Goal: Download file/media

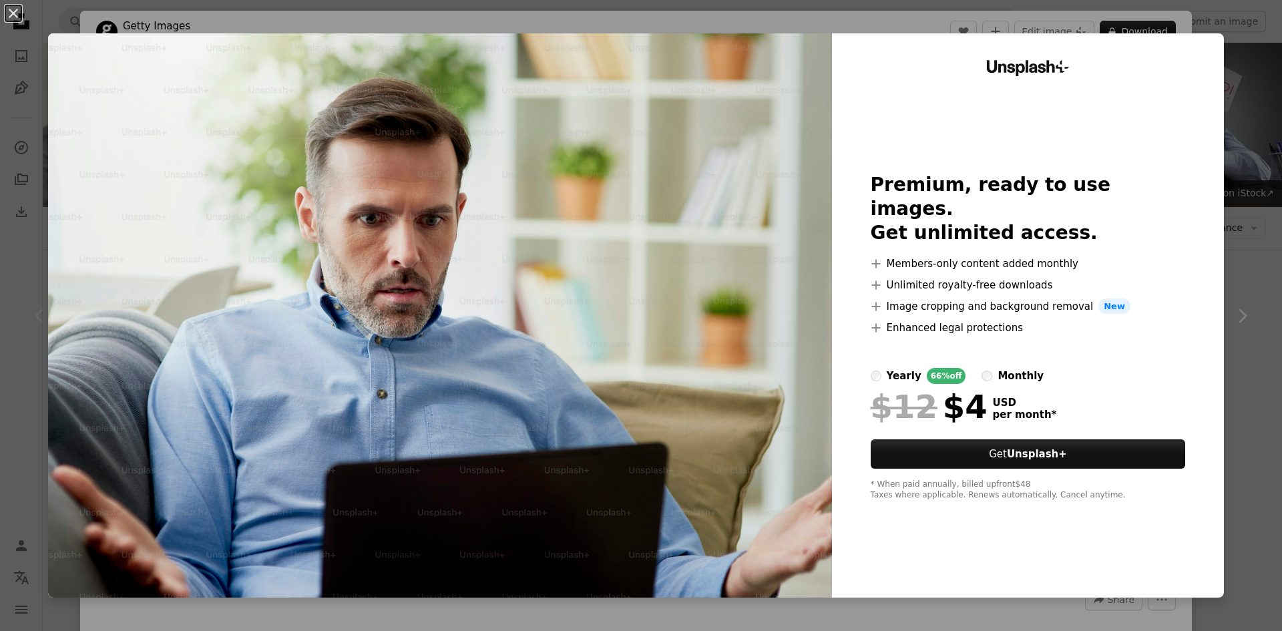
click at [1245, 279] on div "An X shape Unsplash+ Premium, ready to use images. Get unlimited access. A plus…" at bounding box center [641, 315] width 1282 height 631
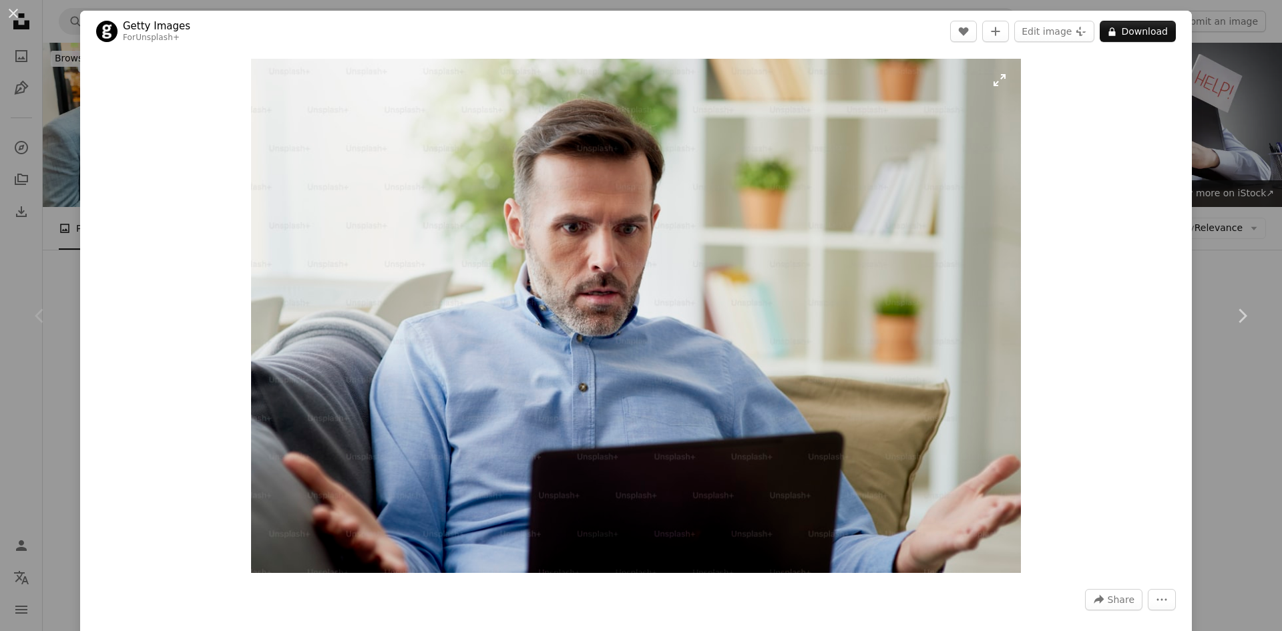
drag, startPoint x: 704, startPoint y: 274, endPoint x: 812, endPoint y: 181, distance: 142.5
click at [812, 181] on img "Zoom in on this image" at bounding box center [636, 316] width 771 height 514
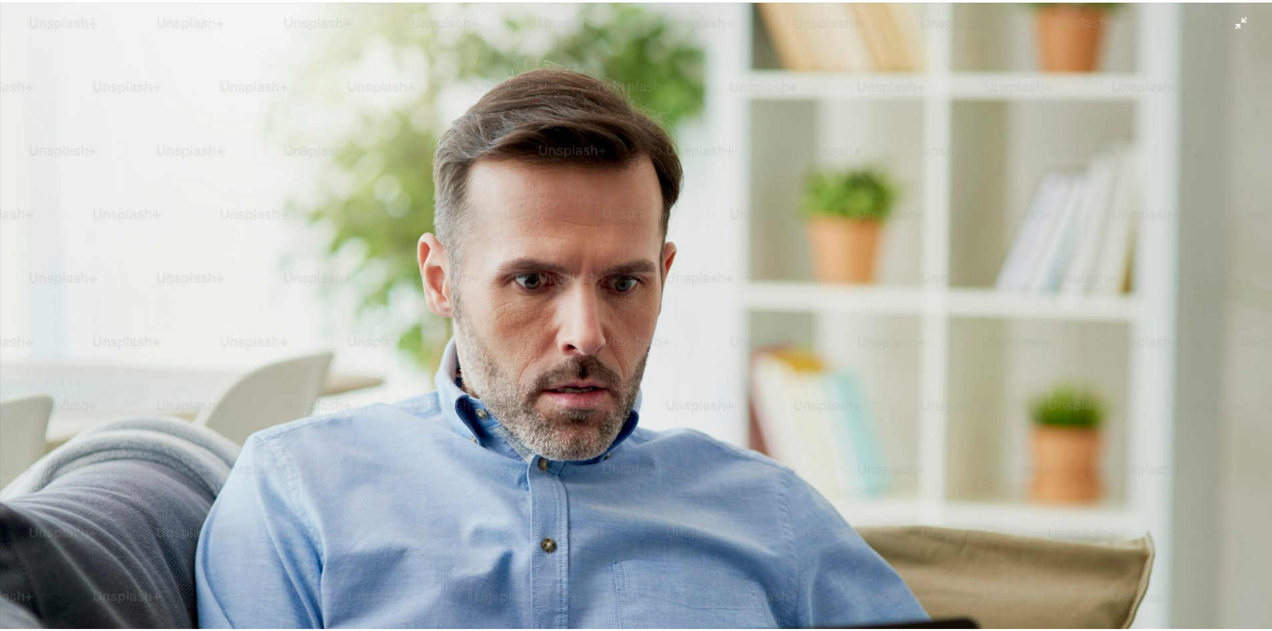
scroll to position [106, 0]
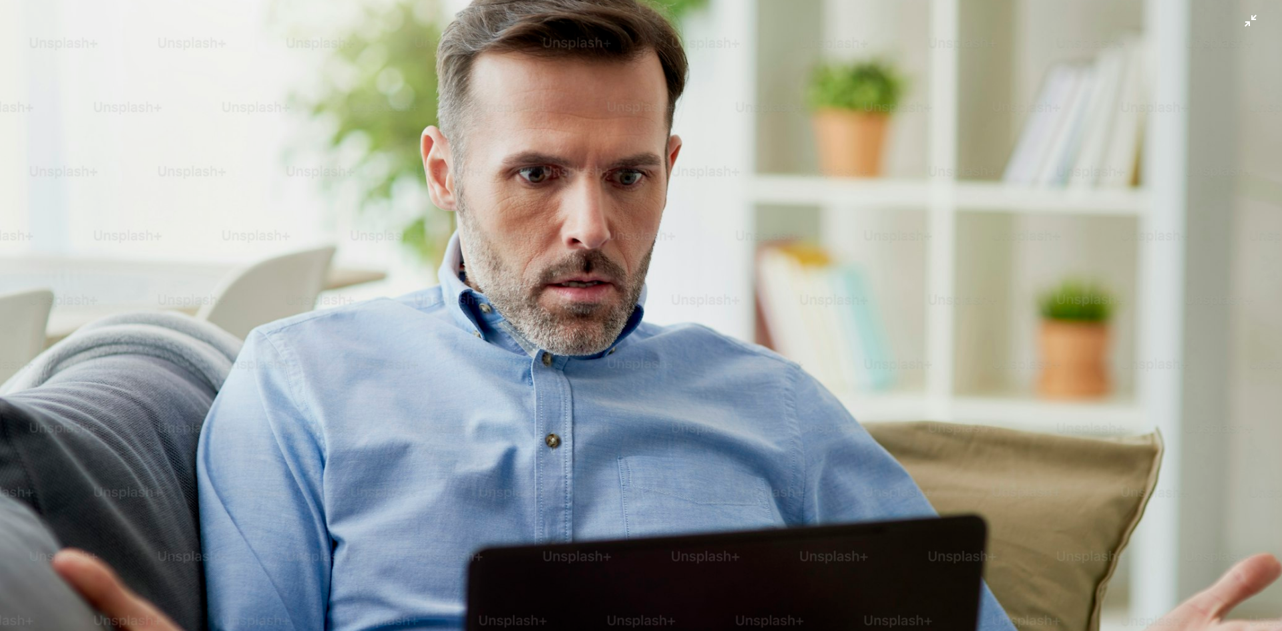
click at [764, 226] on img "Zoom out on this image" at bounding box center [640, 321] width 1283 height 857
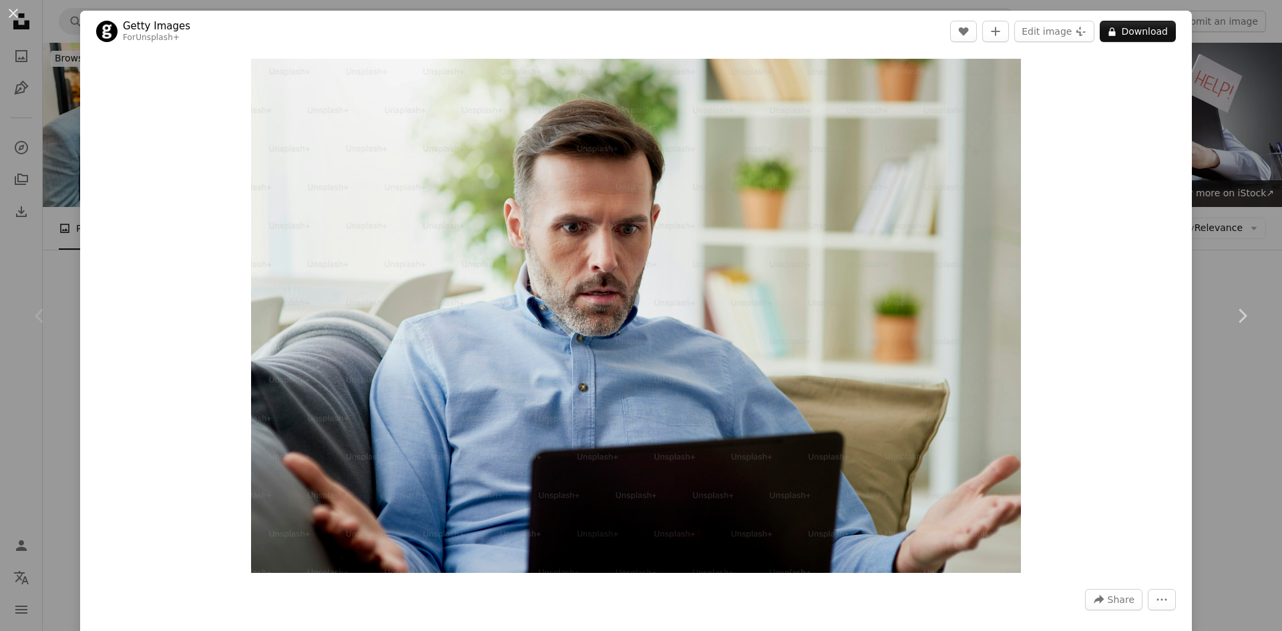
click at [1235, 55] on div "An X shape Chevron left Chevron right Getty Images For Unsplash+ A heart A plus…" at bounding box center [641, 315] width 1282 height 631
